Goal: Book appointment/travel/reservation

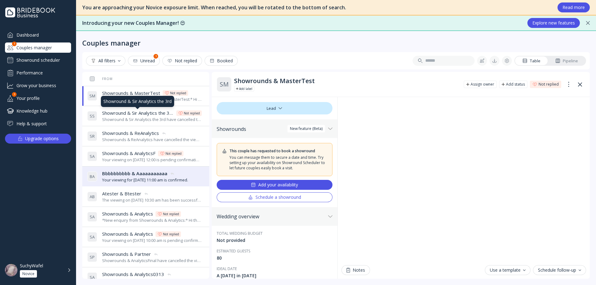
click at [120, 115] on span "Showround & Sir Analytics the 3rd" at bounding box center [138, 113] width 72 height 7
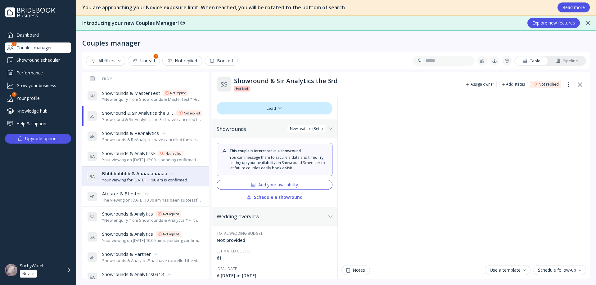
click at [125, 97] on div "*New enquiry from Showrounds & MasterTest:* Hi there! We were hoping to use the…" at bounding box center [152, 100] width 100 height 6
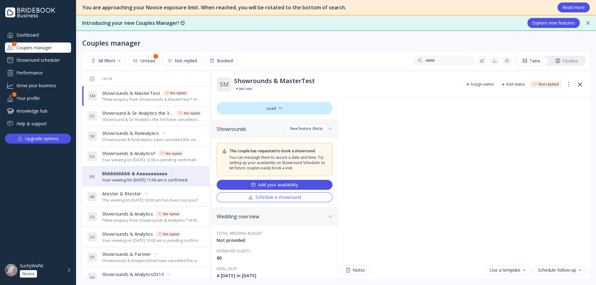
click at [268, 186] on div "Add your availability" at bounding box center [274, 185] width 47 height 5
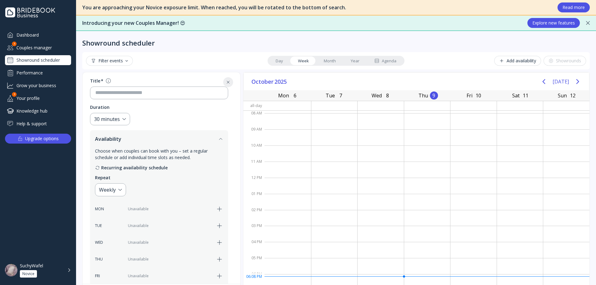
scroll to position [31, 0]
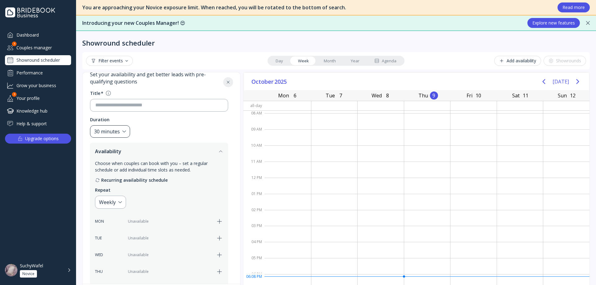
click at [124, 125] on div "30 minutes" at bounding box center [110, 131] width 40 height 13
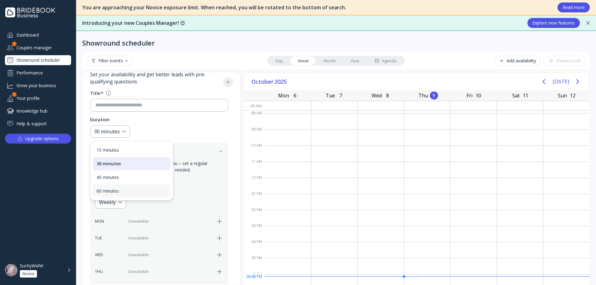
click at [127, 187] on div "60 minutes" at bounding box center [132, 191] width 78 height 13
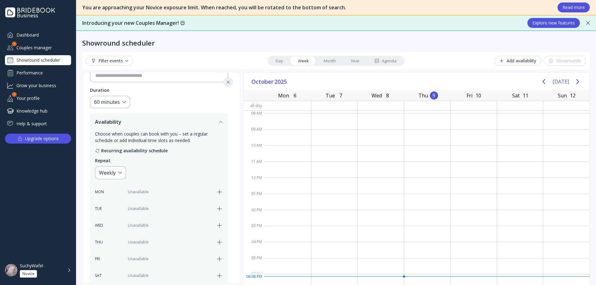
scroll to position [124, 0]
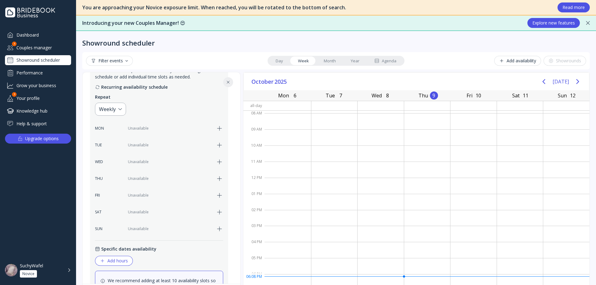
click at [214, 196] on div "FRI Unavailable" at bounding box center [159, 195] width 128 height 13
click at [216, 131] on icon "button" at bounding box center [219, 128] width 7 height 7
click at [141, 127] on div "9:00 am" at bounding box center [140, 128] width 17 height 7
click at [147, 174] on div "10:00 am" at bounding box center [146, 174] width 24 height 6
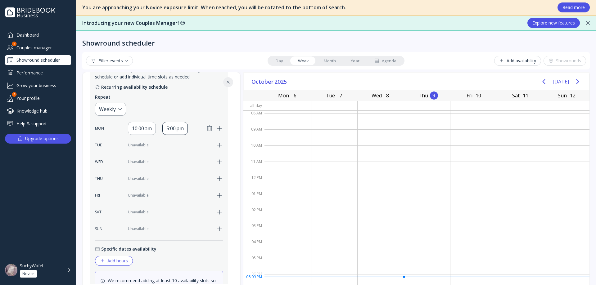
click at [170, 130] on div "5:00 pm" at bounding box center [174, 128] width 17 height 7
click at [177, 191] on div "4:00 pm" at bounding box center [181, 190] width 24 height 6
click at [119, 260] on div "Add hours" at bounding box center [114, 261] width 28 height 5
click at [121, 263] on div "**********" at bounding box center [114, 262] width 29 height 7
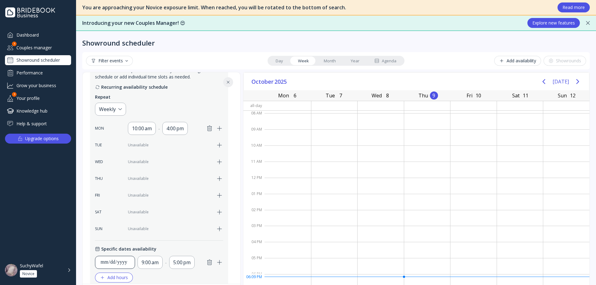
type input "**********"
click at [150, 263] on div "9:00 am" at bounding box center [150, 262] width 17 height 7
click at [155, 222] on div "10:00 am" at bounding box center [156, 221] width 24 height 6
click at [181, 264] on div "5:00 pm" at bounding box center [184, 262] width 17 height 7
click at [187, 245] on div "12:00 pm" at bounding box center [191, 247] width 24 height 6
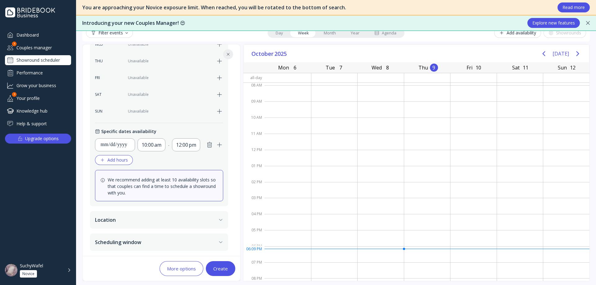
scroll to position [30, 0]
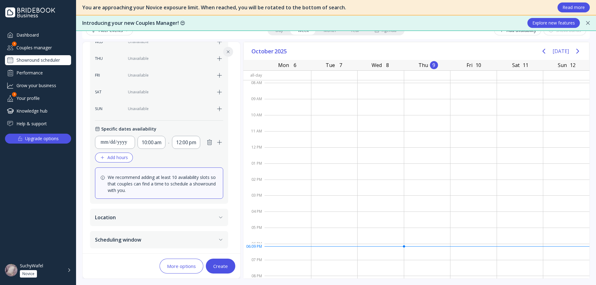
click at [220, 266] on div "Create" at bounding box center [220, 266] width 15 height 5
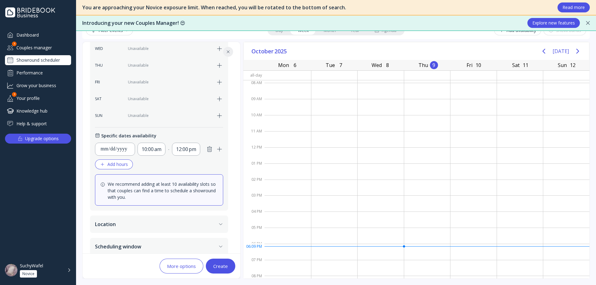
scroll to position [0, 0]
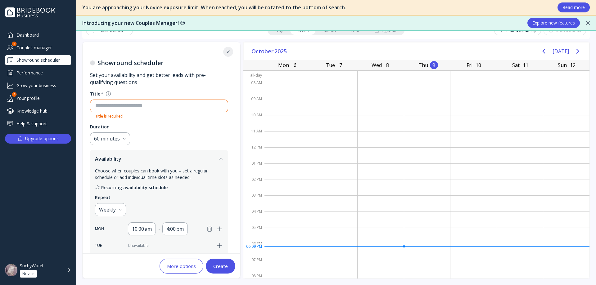
click at [144, 106] on input at bounding box center [159, 105] width 128 height 7
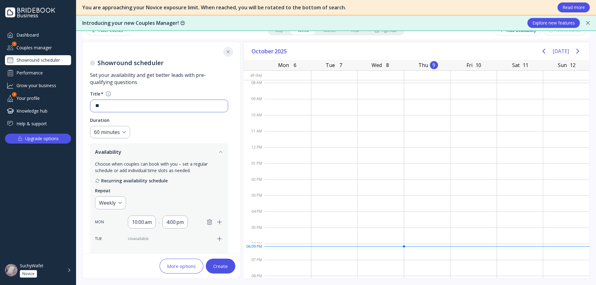
type input "*"
type input "**********"
click at [223, 265] on div "Create" at bounding box center [220, 266] width 15 height 5
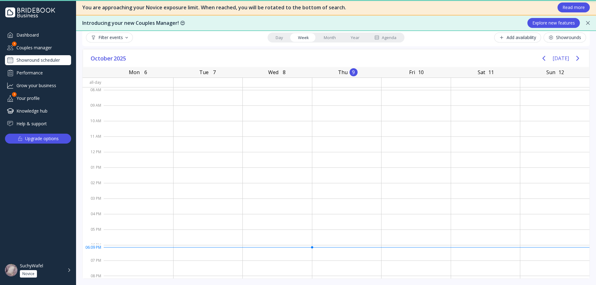
scroll to position [23, 0]
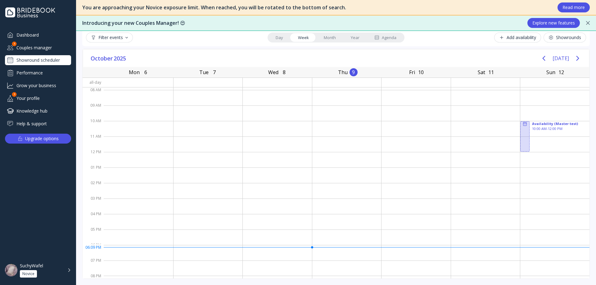
click at [322, 42] on div "Day Week Month Year Agenda" at bounding box center [336, 38] width 137 height 10
click at [324, 39] on link "Month" at bounding box center [329, 37] width 27 height 9
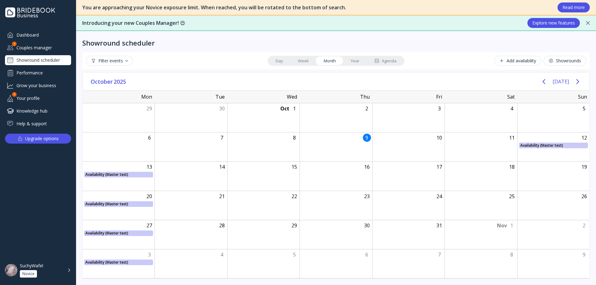
scroll to position [0, 0]
click at [36, 51] on div "Couples manager" at bounding box center [38, 48] width 66 height 10
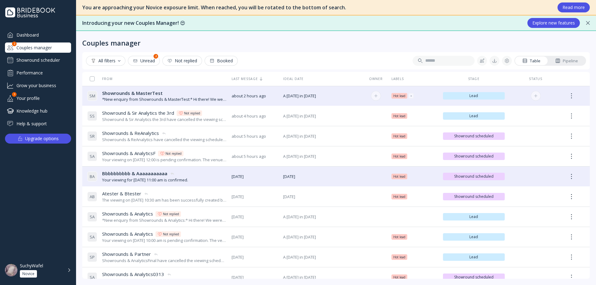
click at [193, 98] on div "*New enquiry from Showrounds & MasterTest:* Hi there! We were hoping to use the…" at bounding box center [164, 100] width 124 height 6
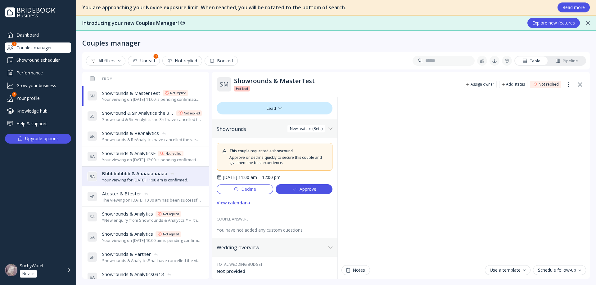
click at [307, 190] on div "Approve" at bounding box center [304, 189] width 24 height 5
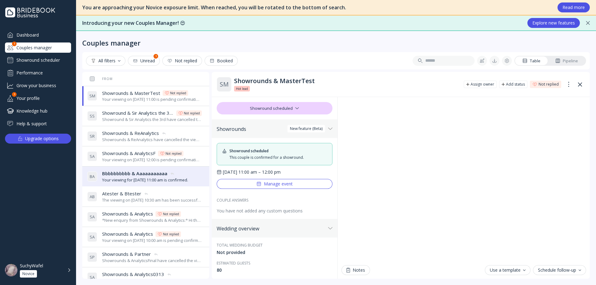
click at [278, 187] on div "Manage event" at bounding box center [274, 184] width 36 height 5
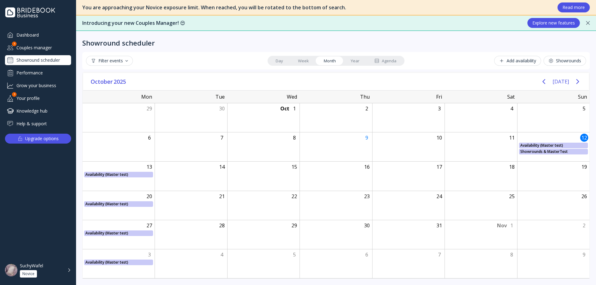
click at [385, 58] on div "Agenda" at bounding box center [385, 61] width 22 height 6
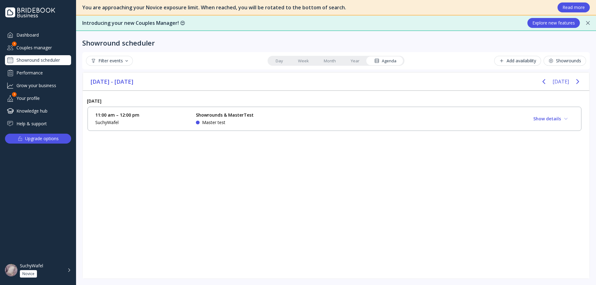
click at [221, 121] on div "Master test" at bounding box center [213, 122] width 23 height 6
